Goal: Submit feedback/report problem

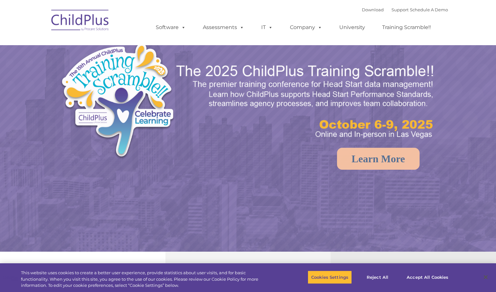
select select "MEDIUM"
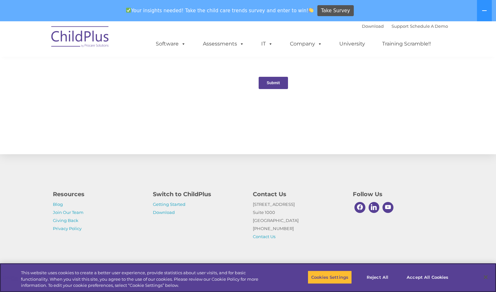
scroll to position [674, 0]
click at [486, 276] on button "Close" at bounding box center [486, 277] width 14 height 14
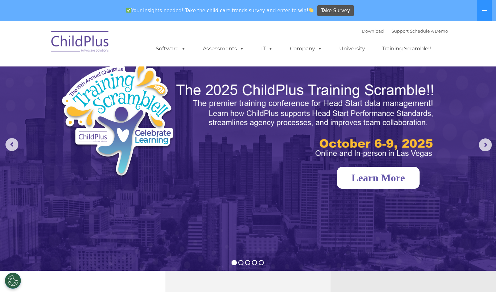
scroll to position [0, 0]
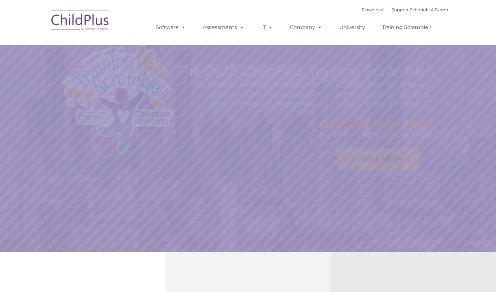
select select "MEDIUM"
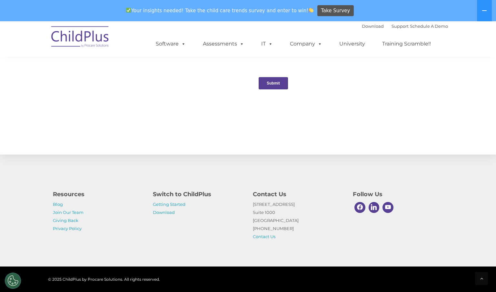
scroll to position [674, 0]
click at [488, 8] on button at bounding box center [484, 10] width 15 height 21
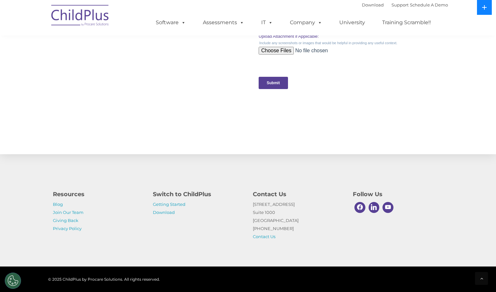
scroll to position [652, 0]
